Goal: Task Accomplishment & Management: Manage account settings

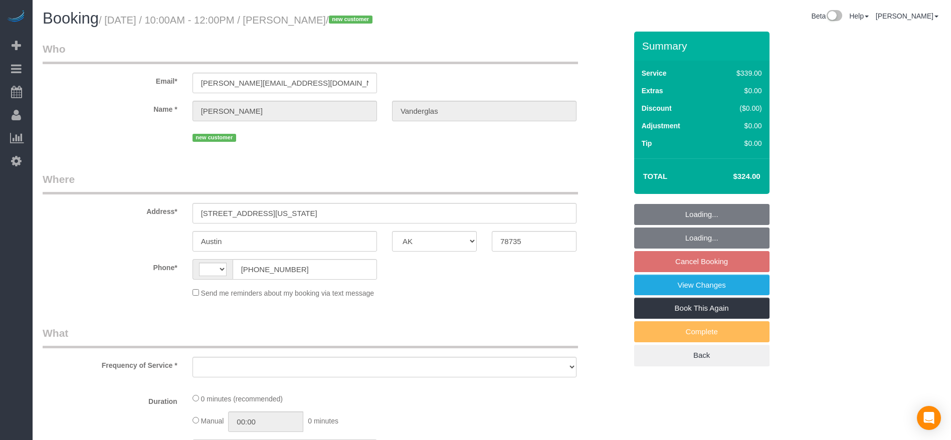
select select "[GEOGRAPHIC_DATA]"
select select "string:[GEOGRAPHIC_DATA]"
select select "string:fspay-6283f543-dc7e-4a71-950a-f0c4f07b8913"
select select "object:1325"
select select "3"
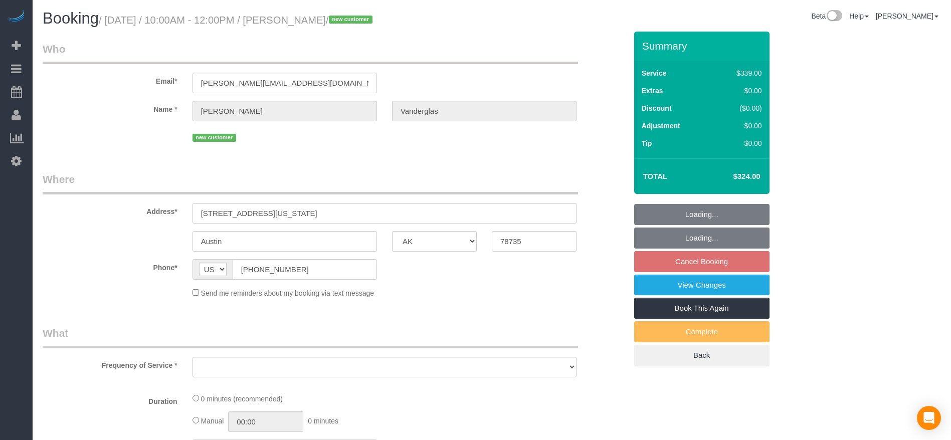
select select "spot2"
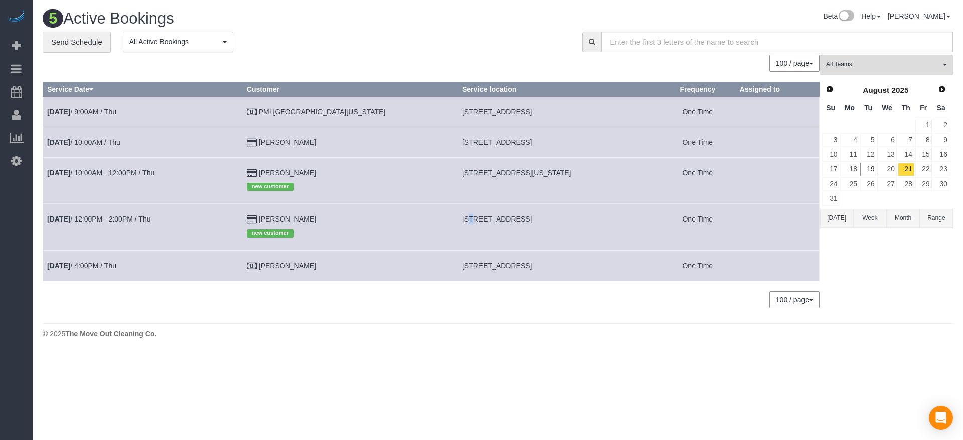
click at [462, 222] on span "[STREET_ADDRESS]" at bounding box center [496, 219] width 69 height 8
drag, startPoint x: 419, startPoint y: 221, endPoint x: 540, endPoint y: 223, distance: 121.4
click at [561, 226] on td "[STREET_ADDRESS]" at bounding box center [559, 227] width 202 height 46
copy span "[STREET_ADDRESS]"
click at [135, 217] on link "[DATE] 12:00PM - 2:00PM / Thu" at bounding box center [98, 219] width 103 height 8
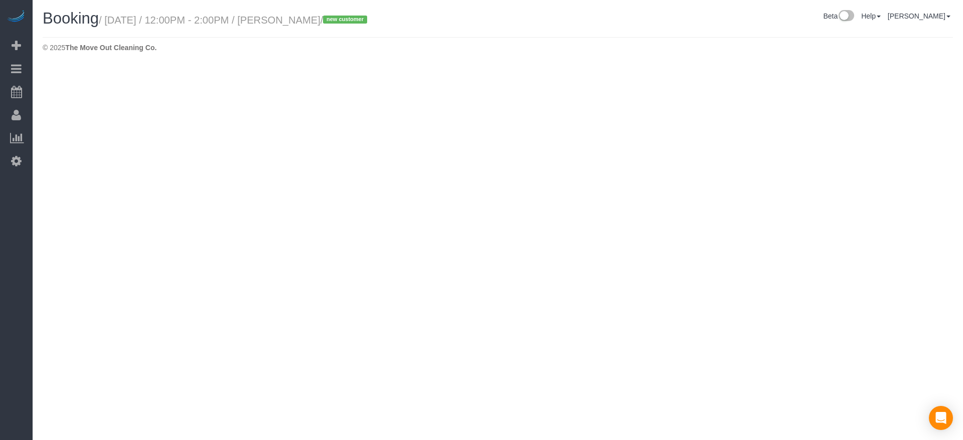
select select "[GEOGRAPHIC_DATA]"
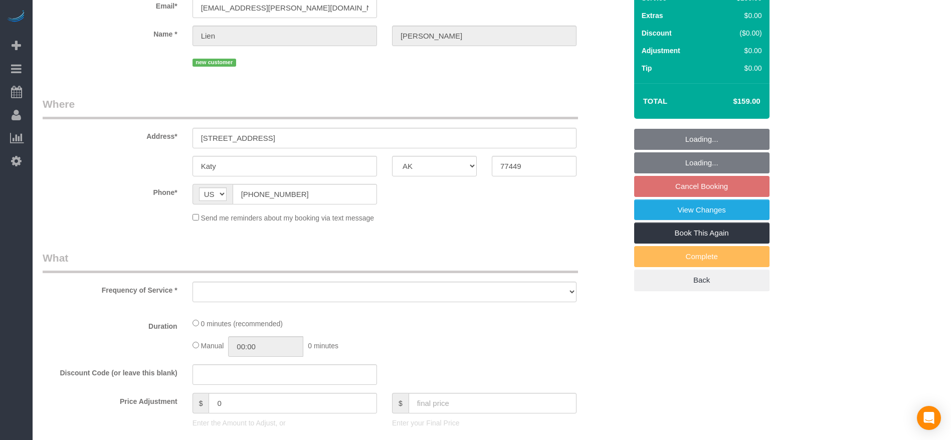
select select "string:fspay-af33c46f-388e-466b-862a-f87944c26b68"
select select "object:1784"
select select "3"
select select "spot28"
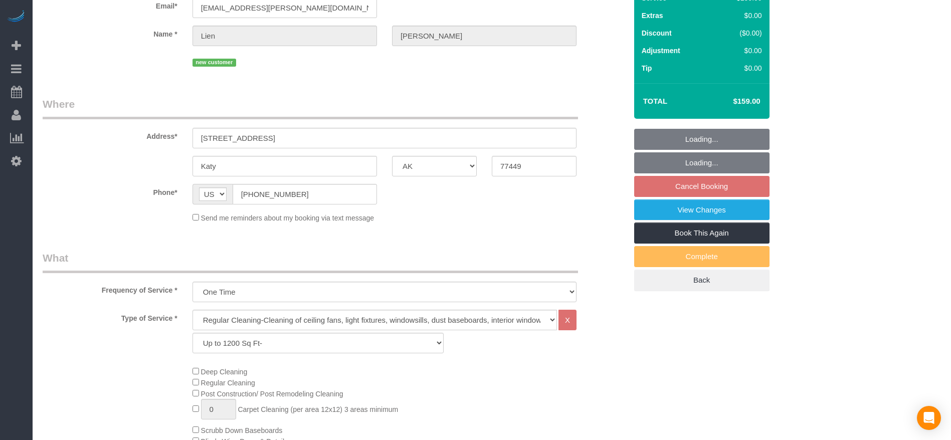
select select "object:1859"
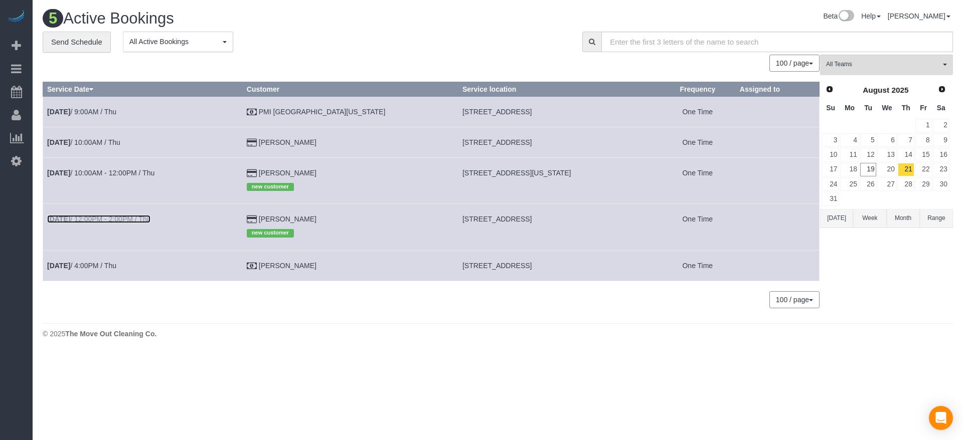
click at [102, 218] on link "[DATE] 12:00PM - 2:00PM / Thu" at bounding box center [98, 219] width 103 height 8
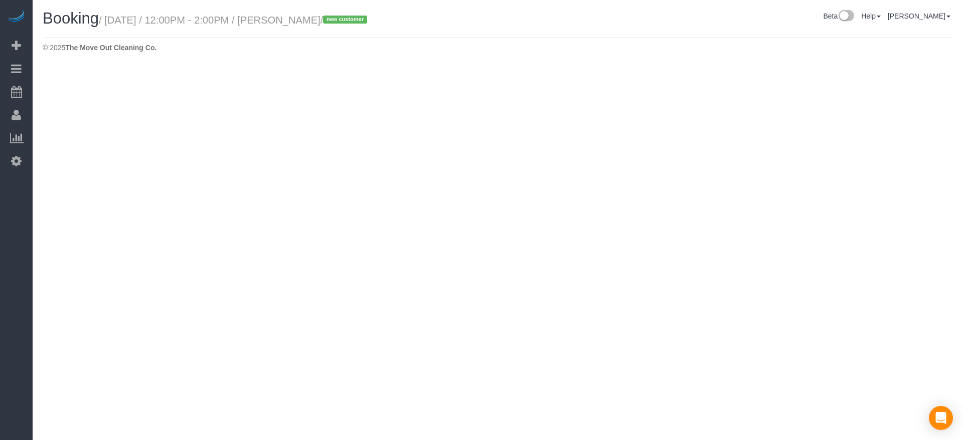
select select "[GEOGRAPHIC_DATA]"
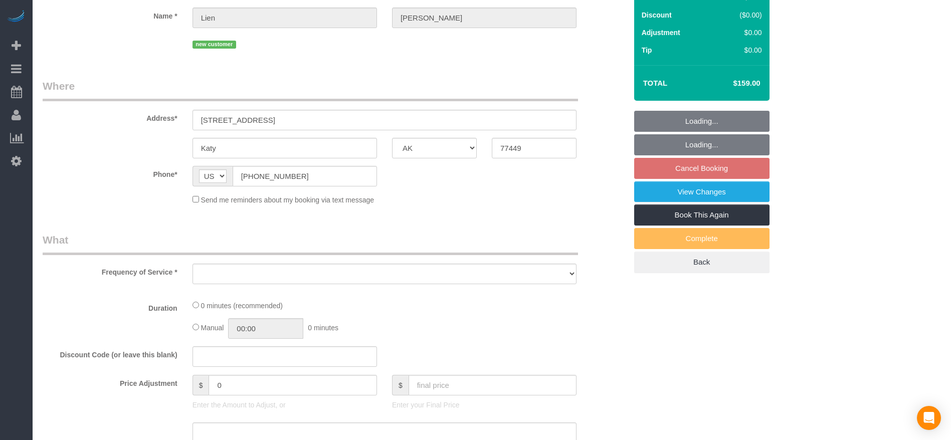
select select "object:2316"
select select "string:fspay-af33c46f-388e-466b-862a-f87944c26b68"
select select "object:2391"
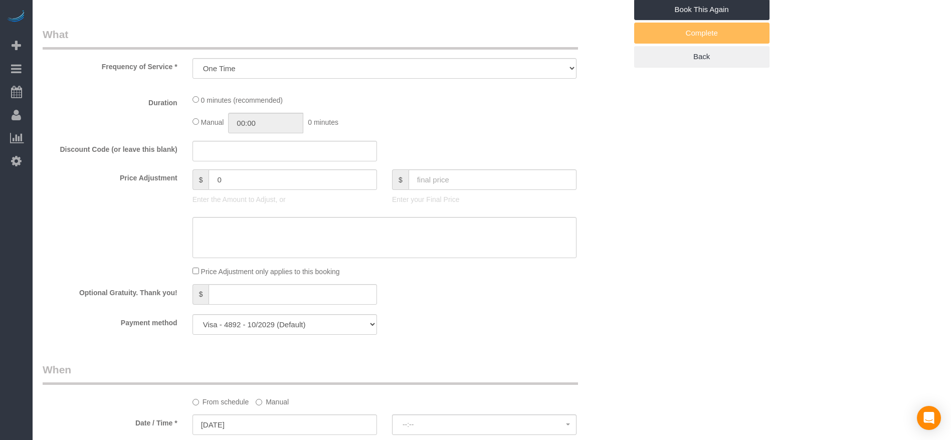
select select "spot53"
select select "3"
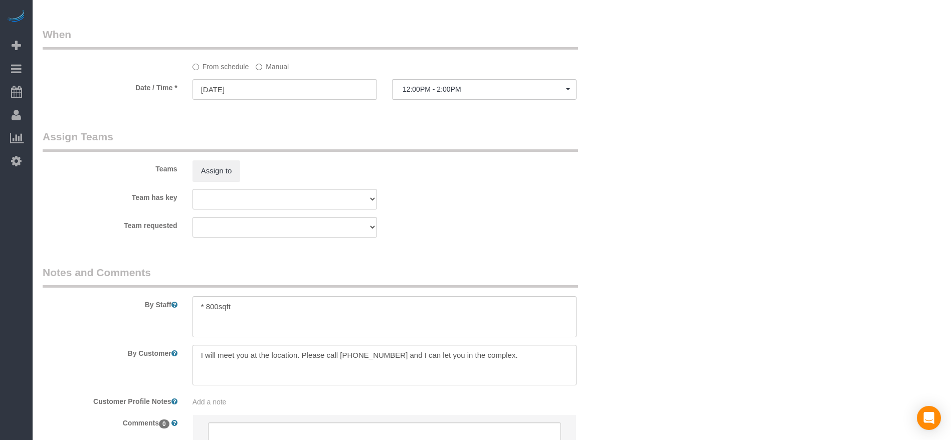
scroll to position [903, 0]
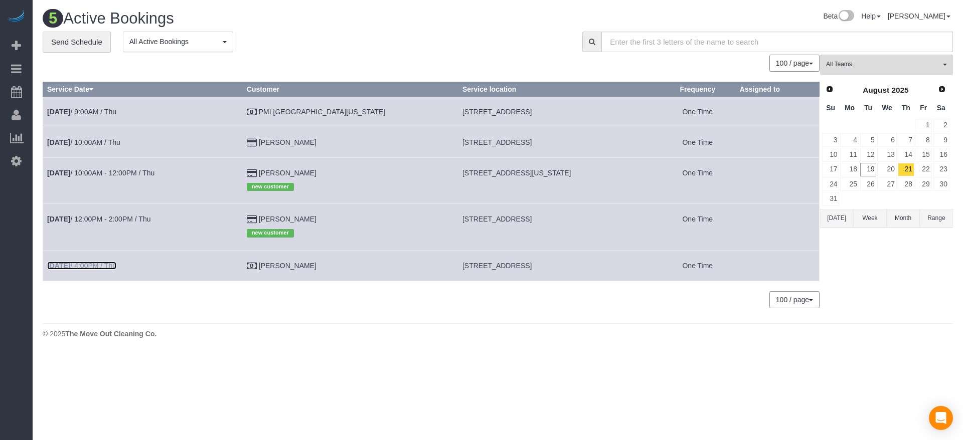
click at [106, 263] on link "[DATE] 4:00PM / Thu" at bounding box center [81, 266] width 69 height 8
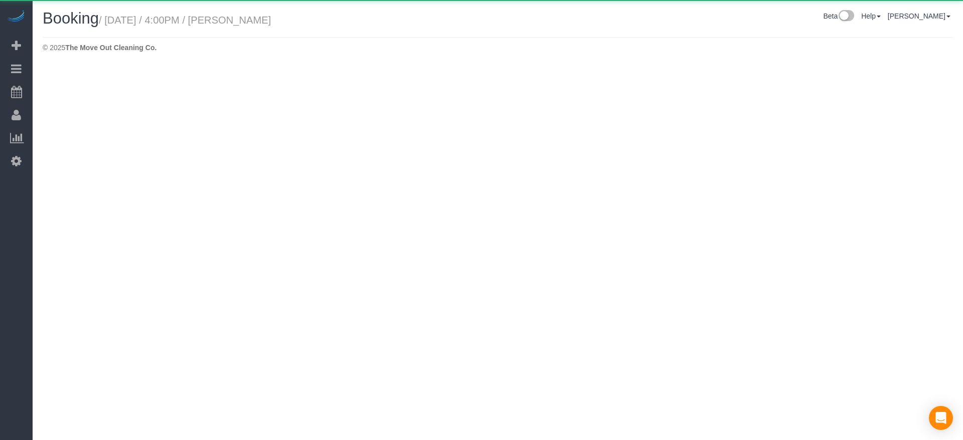
select select "[GEOGRAPHIC_DATA]"
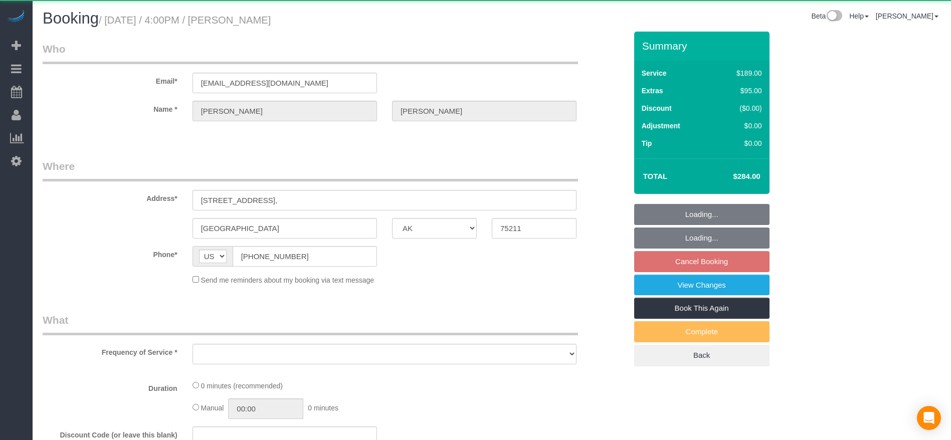
select select "object:2912"
select select "3"
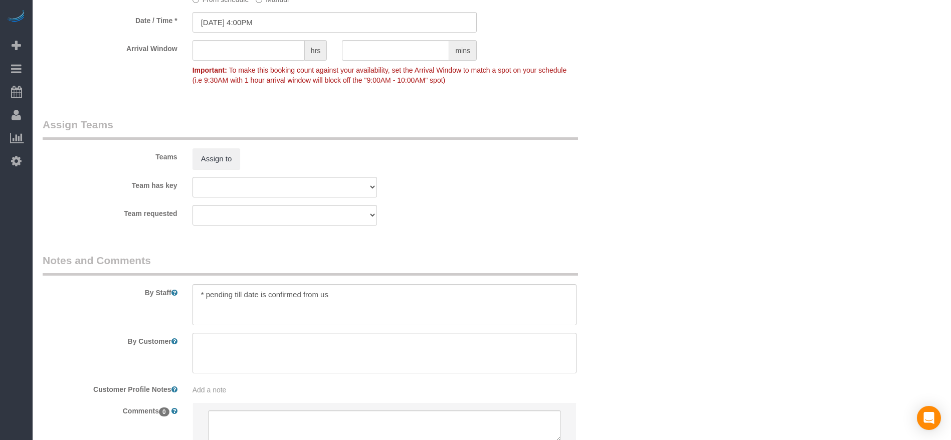
scroll to position [978, 0]
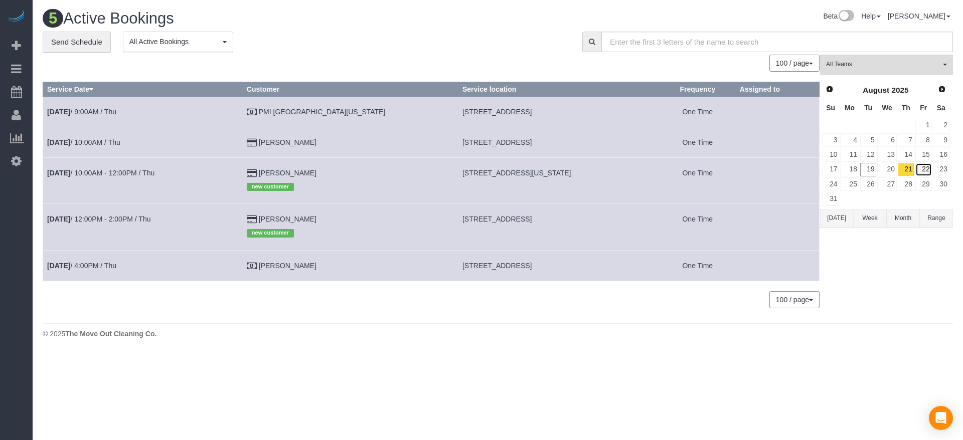
click at [926, 167] on link "22" at bounding box center [923, 170] width 17 height 14
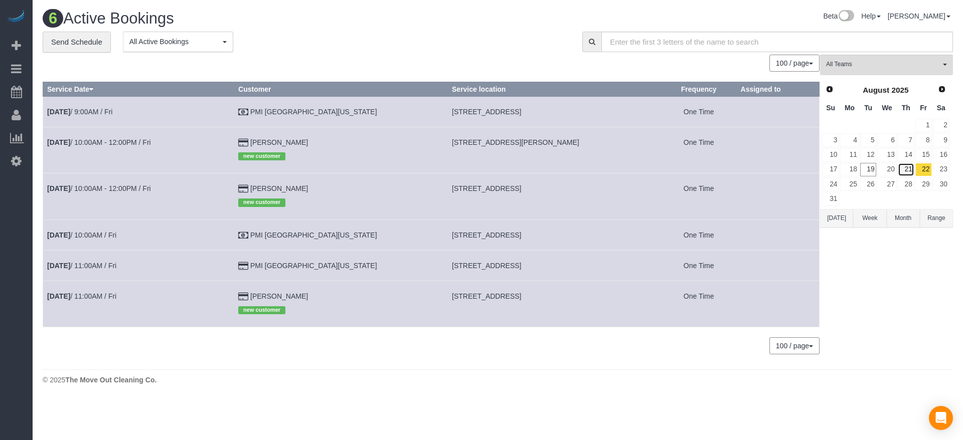
click at [909, 170] on link "21" at bounding box center [906, 170] width 17 height 14
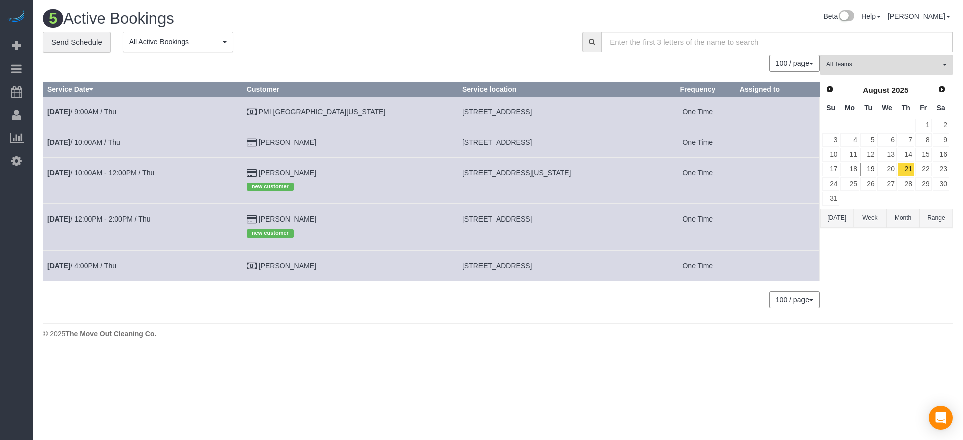
drag, startPoint x: 419, startPoint y: 169, endPoint x: 516, endPoint y: 172, distance: 96.8
click at [516, 172] on span "[STREET_ADDRESS][US_STATE]" at bounding box center [516, 173] width 109 height 8
copy span "[STREET_ADDRESS][US_STATE]"
drag, startPoint x: 419, startPoint y: 218, endPoint x: 511, endPoint y: 219, distance: 92.8
click at [511, 219] on span "[STREET_ADDRESS]" at bounding box center [496, 219] width 69 height 8
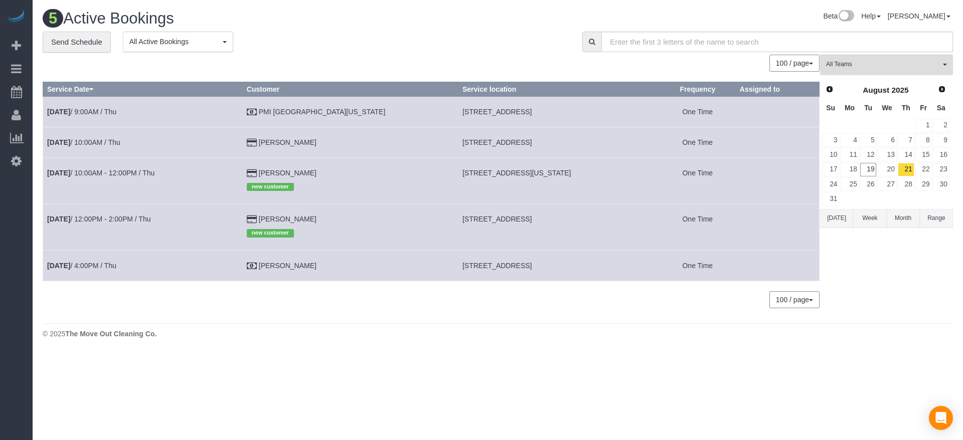
copy span "[STREET_ADDRESS],"
drag, startPoint x: 418, startPoint y: 266, endPoint x: 479, endPoint y: 264, distance: 60.7
click at [479, 264] on span "[STREET_ADDRESS]" at bounding box center [496, 266] width 69 height 8
copy span "1508 Los Pinos Ct,,"
click at [923, 170] on link "22" at bounding box center [923, 170] width 17 height 14
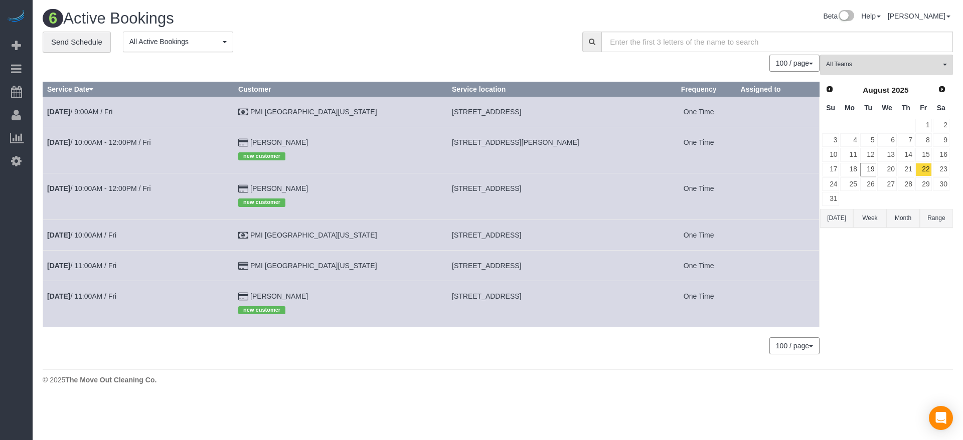
click at [838, 217] on button "[DATE]" at bounding box center [836, 218] width 33 height 19
